Goal: Transaction & Acquisition: Purchase product/service

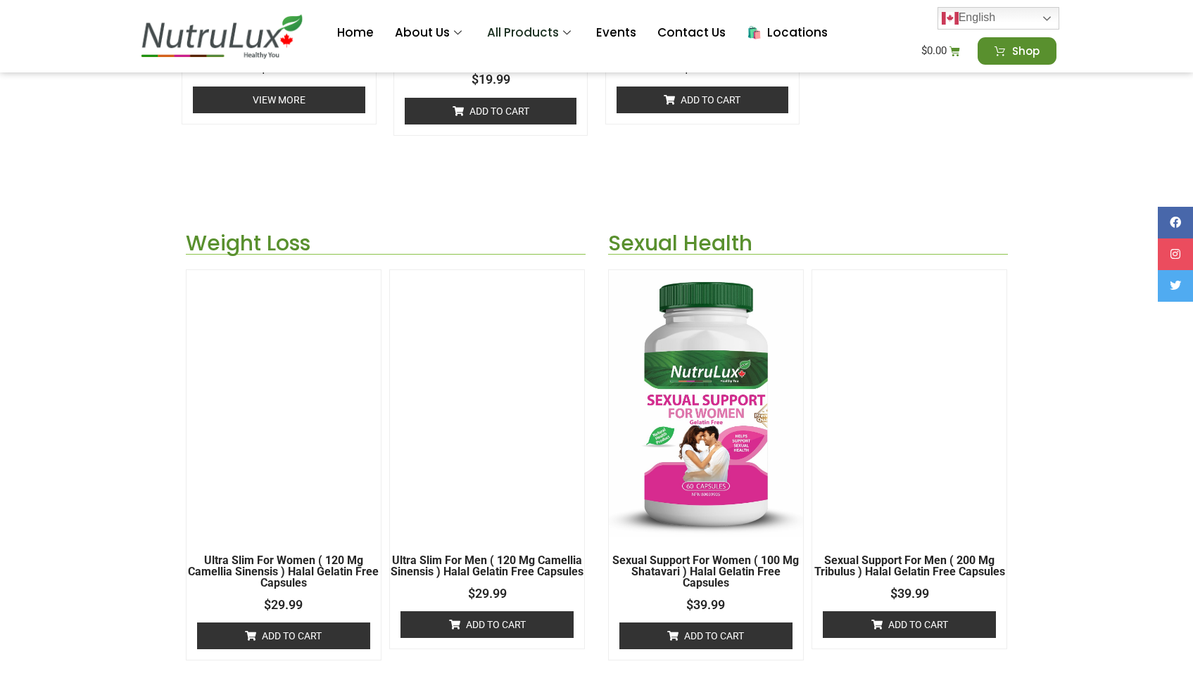
scroll to position [1857, 0]
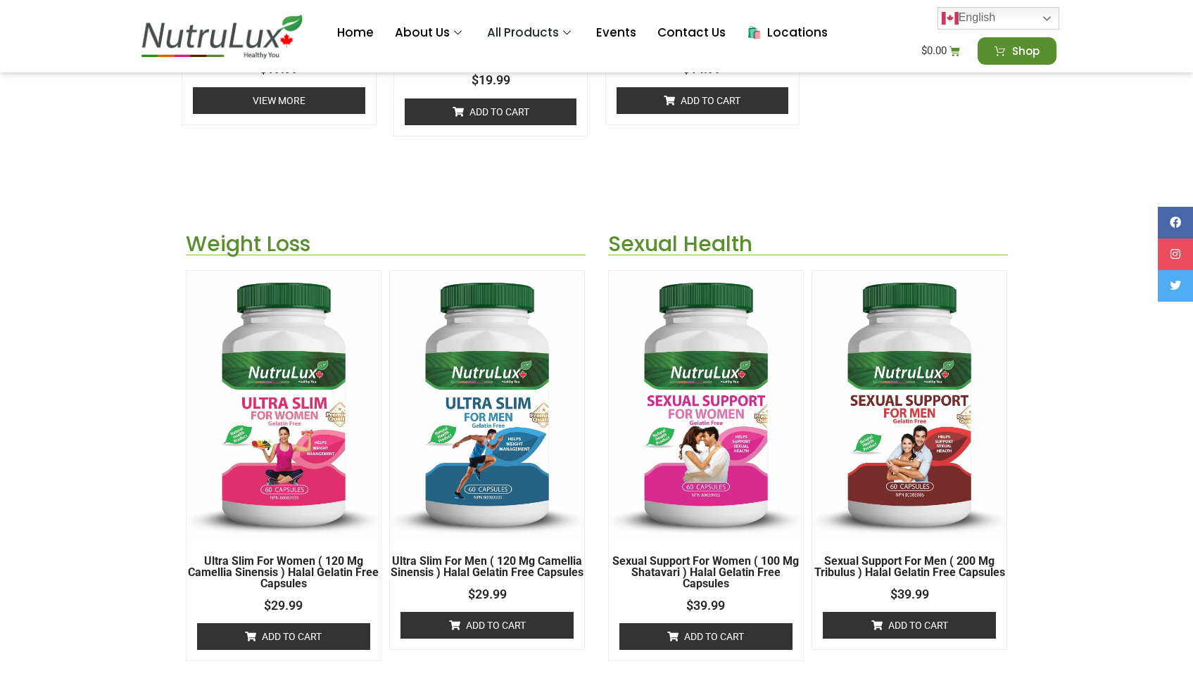
click at [298, 417] on img at bounding box center [284, 404] width 194 height 267
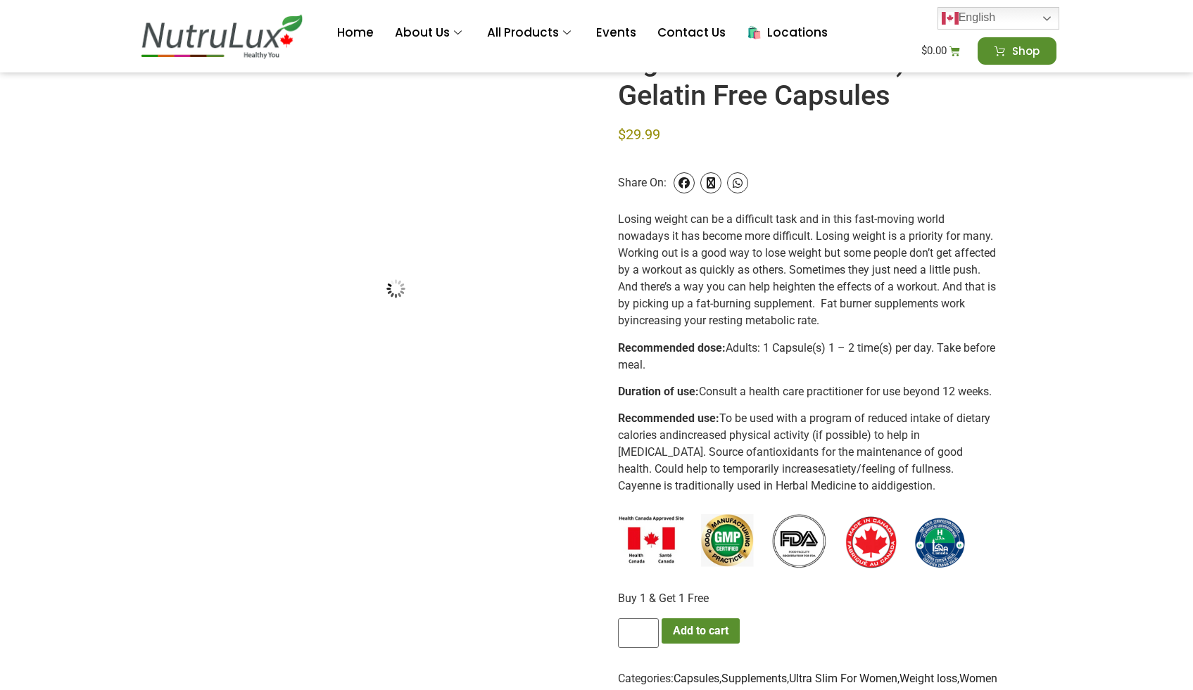
scroll to position [198, 0]
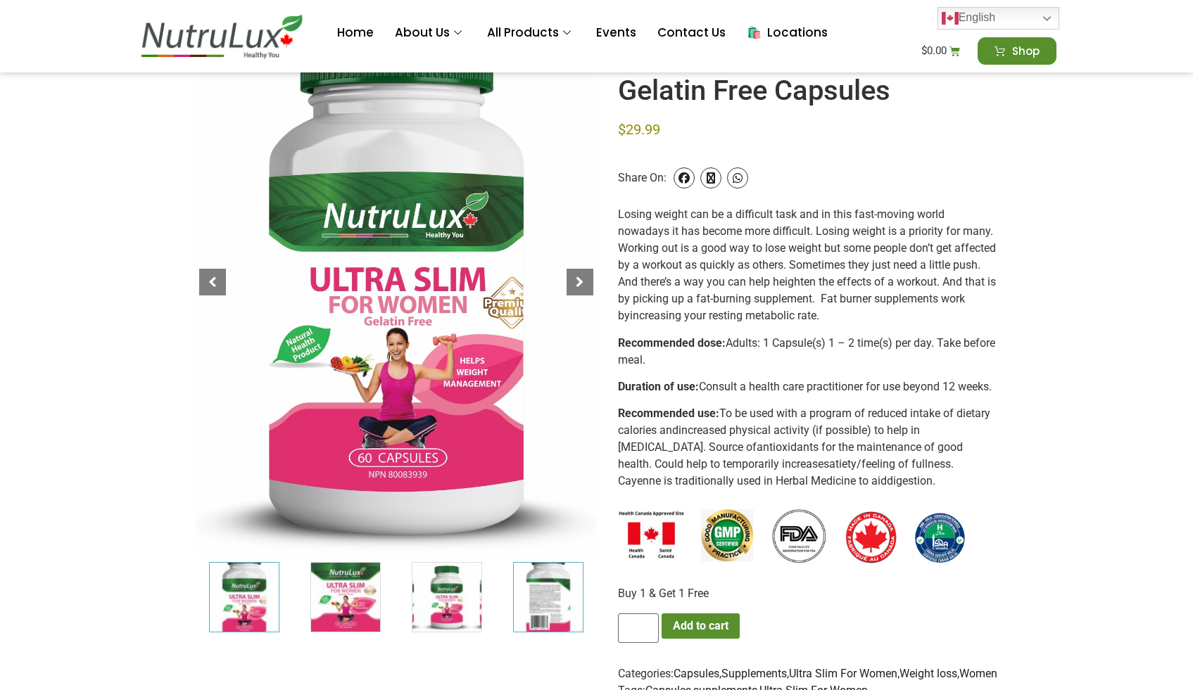
click at [564, 594] on img "4 / 7" at bounding box center [548, 597] width 70 height 70
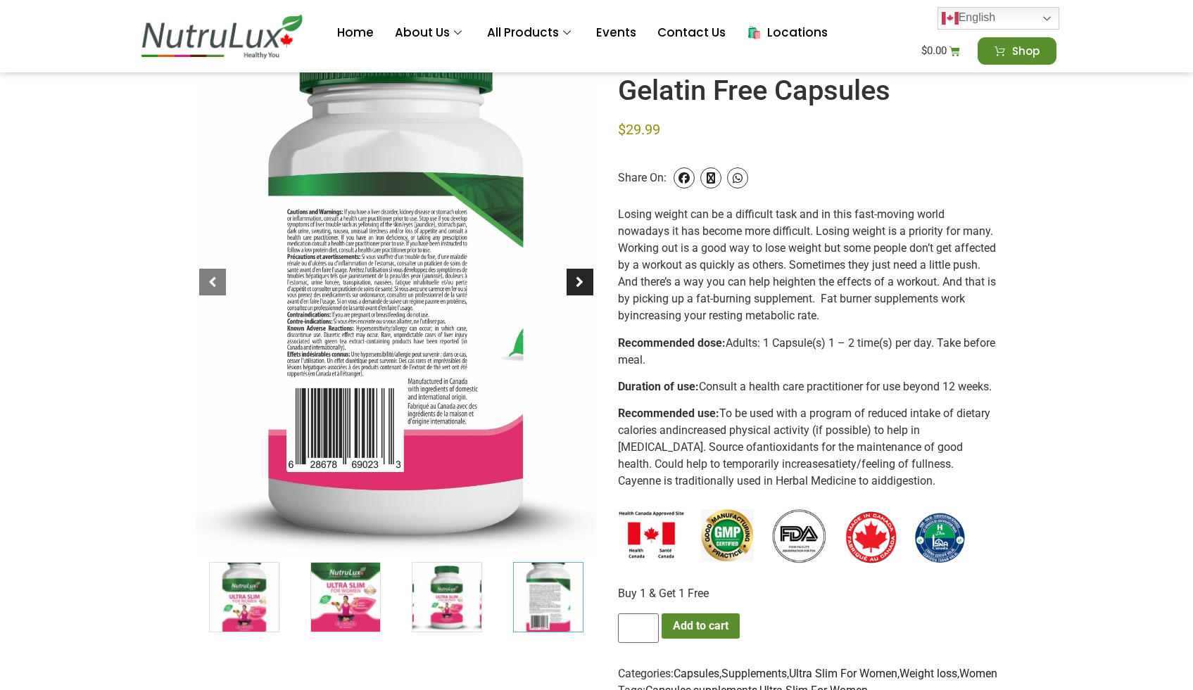
click at [574, 271] on div at bounding box center [580, 282] width 27 height 27
click at [582, 277] on div at bounding box center [580, 282] width 27 height 27
click at [201, 279] on div at bounding box center [212, 282] width 27 height 27
click at [208, 279] on div at bounding box center [212, 282] width 27 height 27
click at [455, 598] on img "3 / 7" at bounding box center [447, 597] width 70 height 70
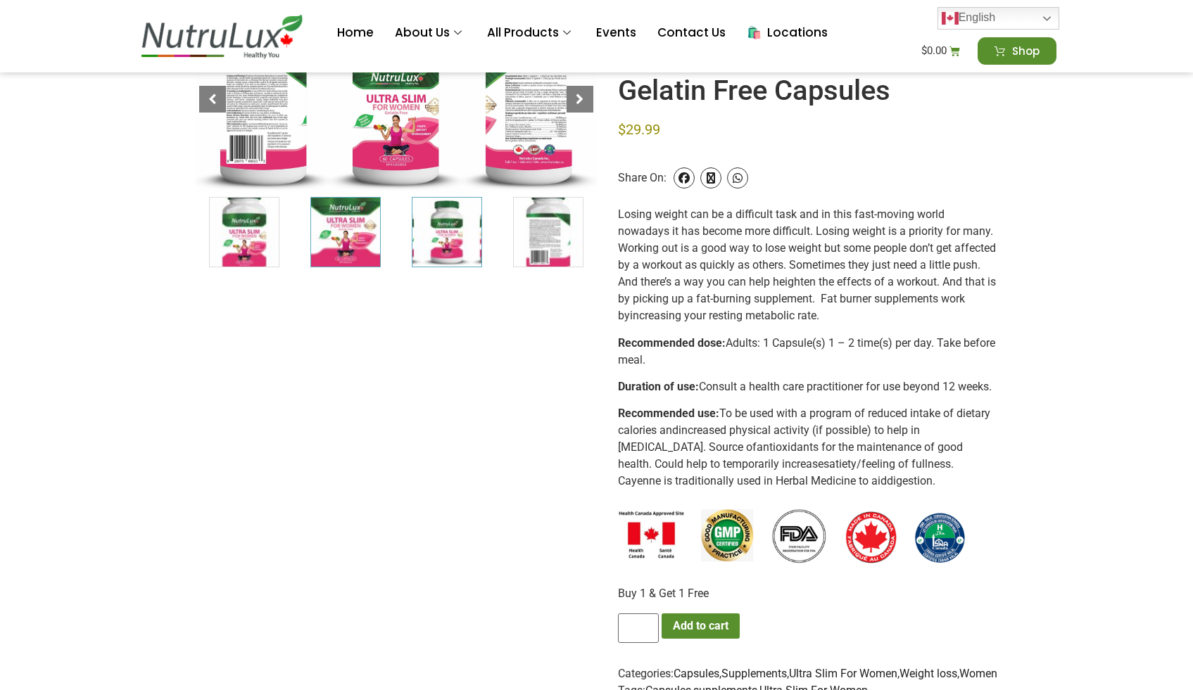
click at [351, 236] on img "2 / 7" at bounding box center [345, 232] width 70 height 70
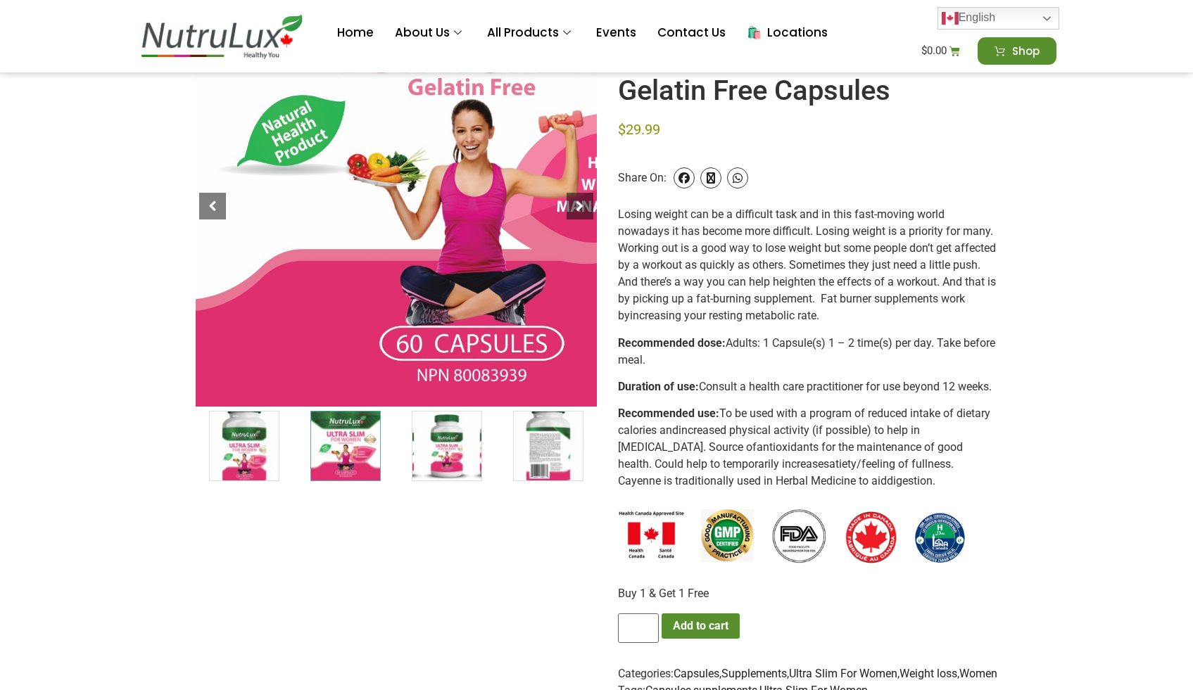
click at [248, 397] on div at bounding box center [471, 111] width 602 height 600
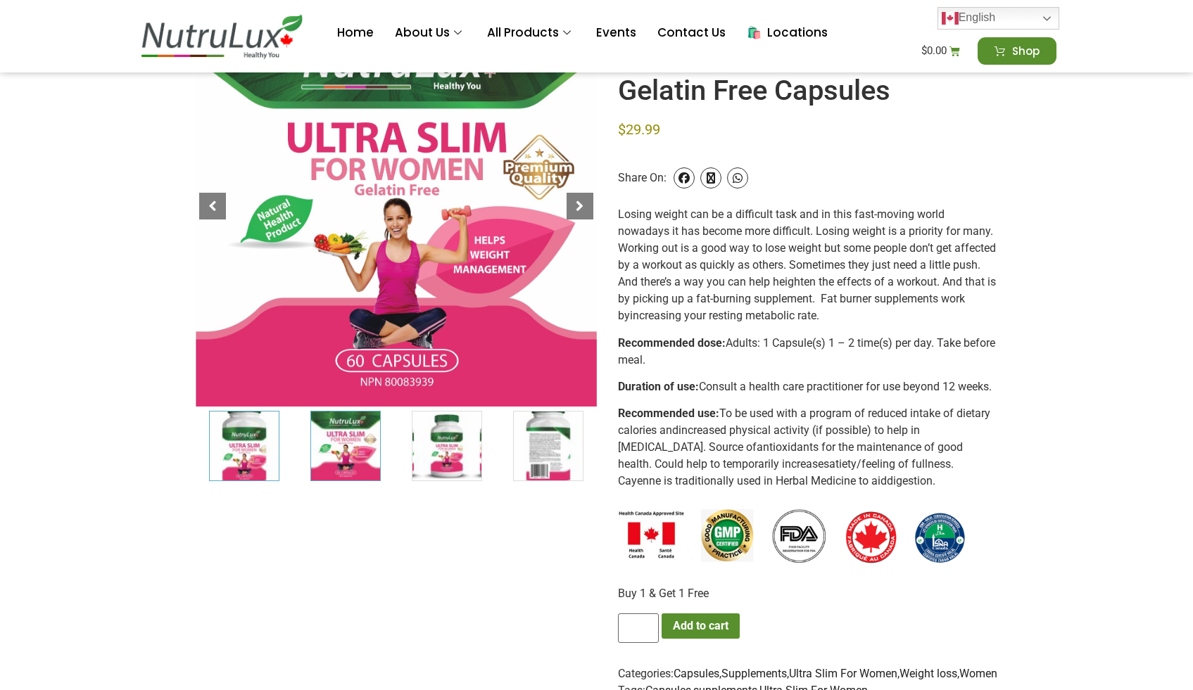
click at [246, 443] on img "1 / 7" at bounding box center [244, 446] width 70 height 70
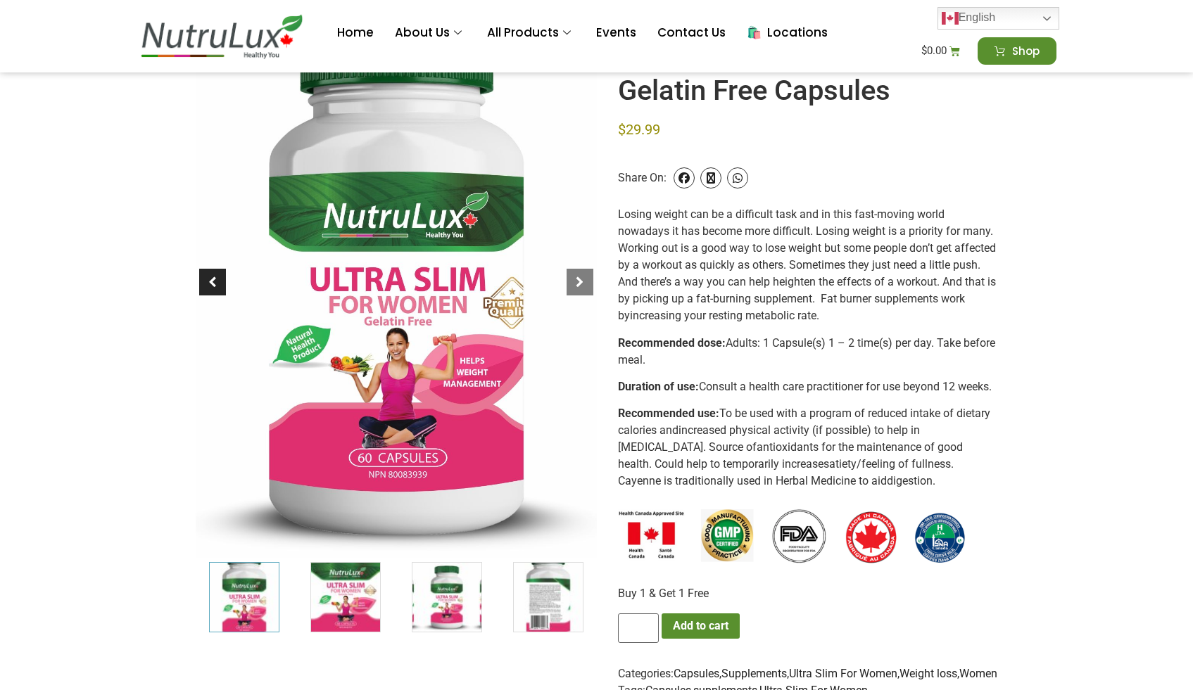
click at [212, 280] on div at bounding box center [212, 282] width 27 height 27
click at [582, 277] on div at bounding box center [580, 282] width 27 height 27
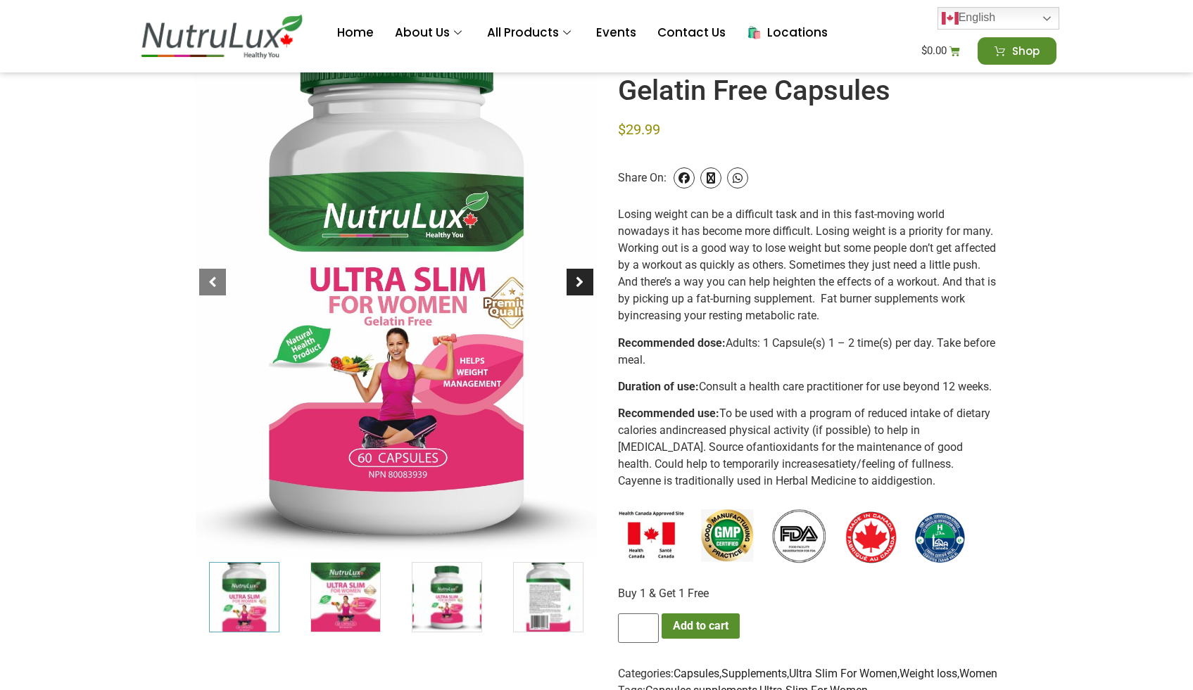
click at [582, 277] on div at bounding box center [580, 282] width 27 height 27
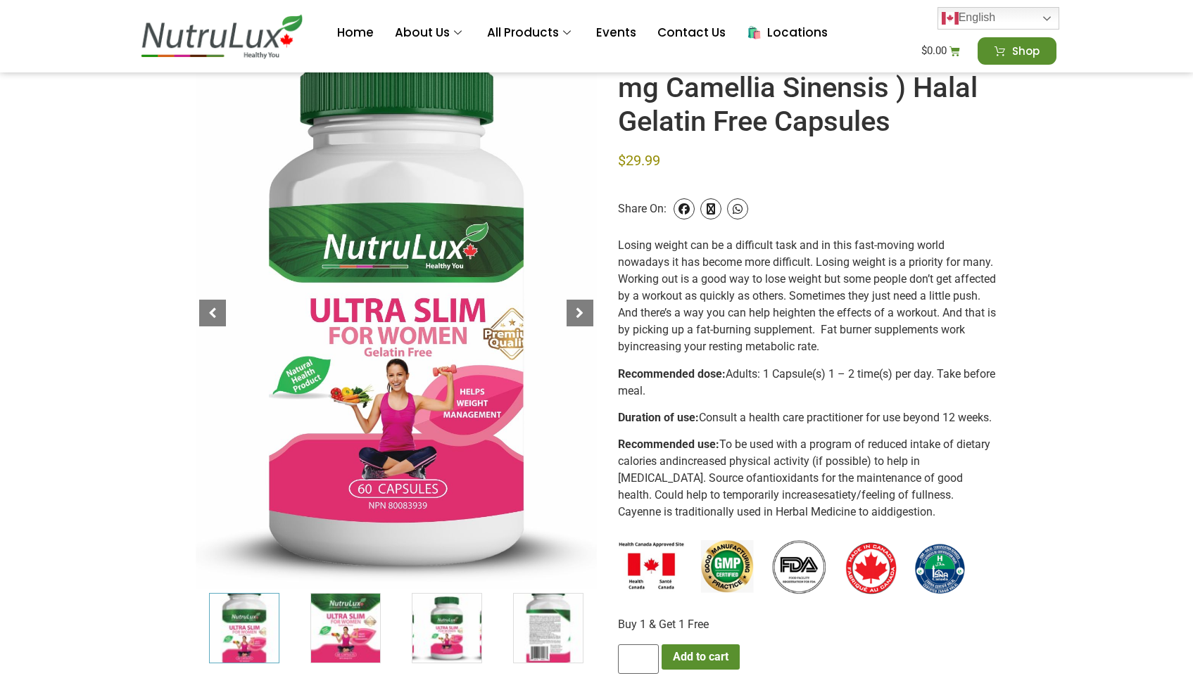
scroll to position [0, 0]
